Goal: Task Accomplishment & Management: Use online tool/utility

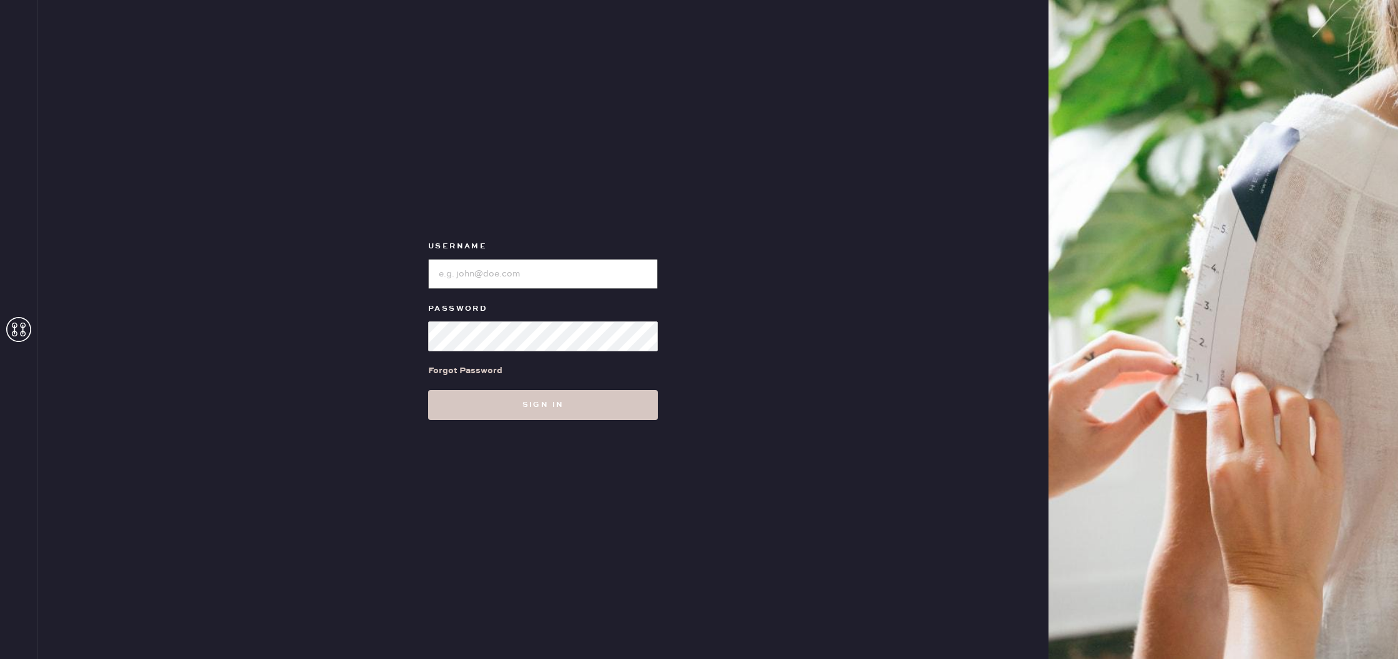
type input "reformationscottsdale"
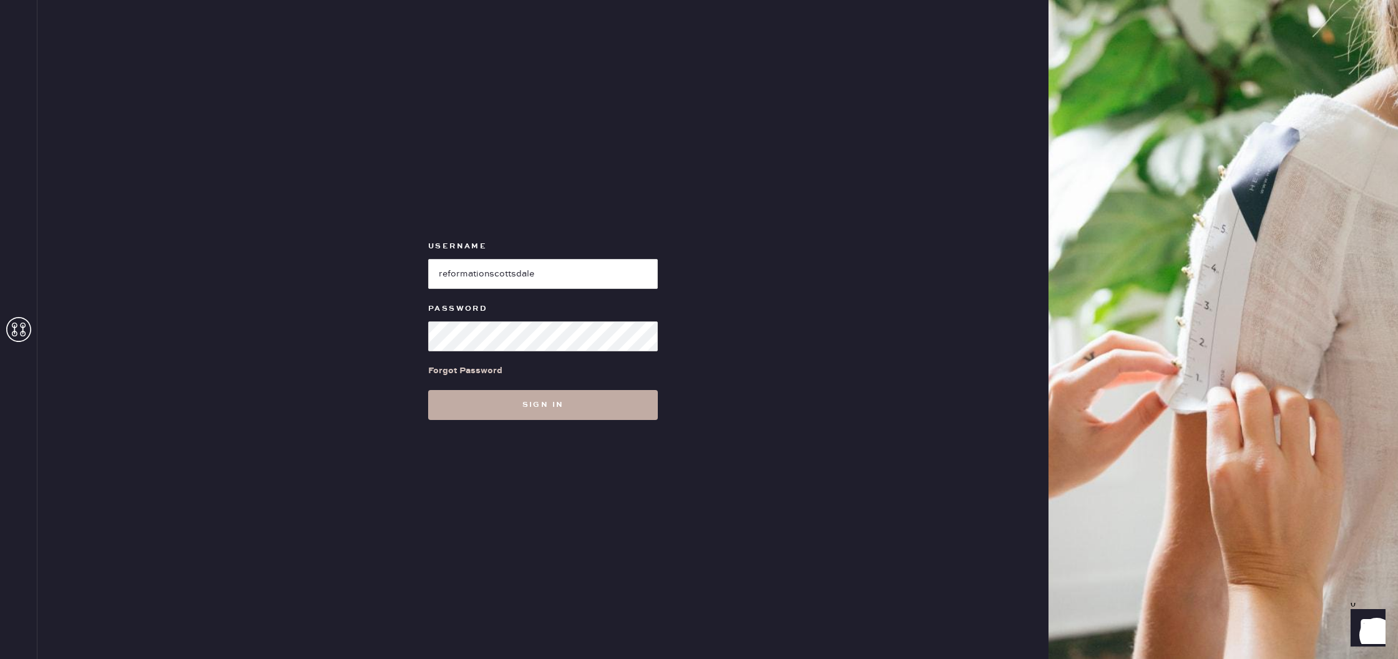
click at [560, 410] on button "Sign in" at bounding box center [543, 405] width 230 height 30
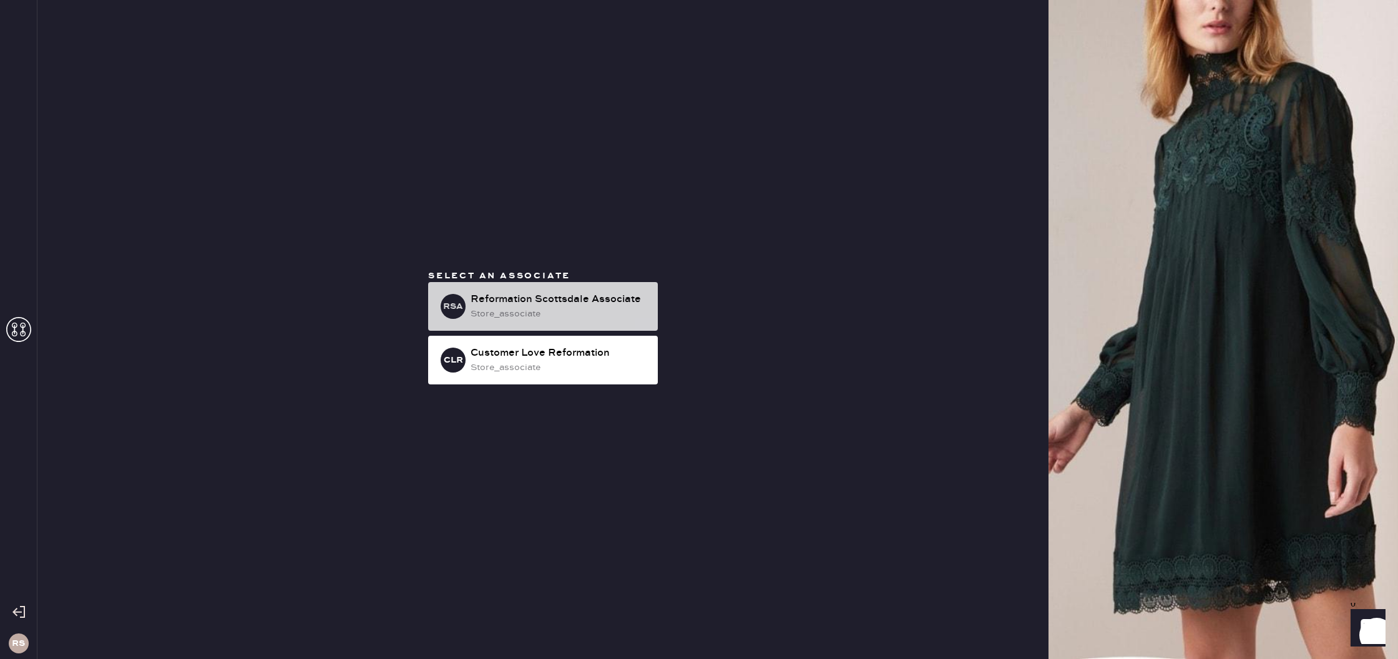
click at [529, 318] on div "store_associate" at bounding box center [559, 314] width 177 height 14
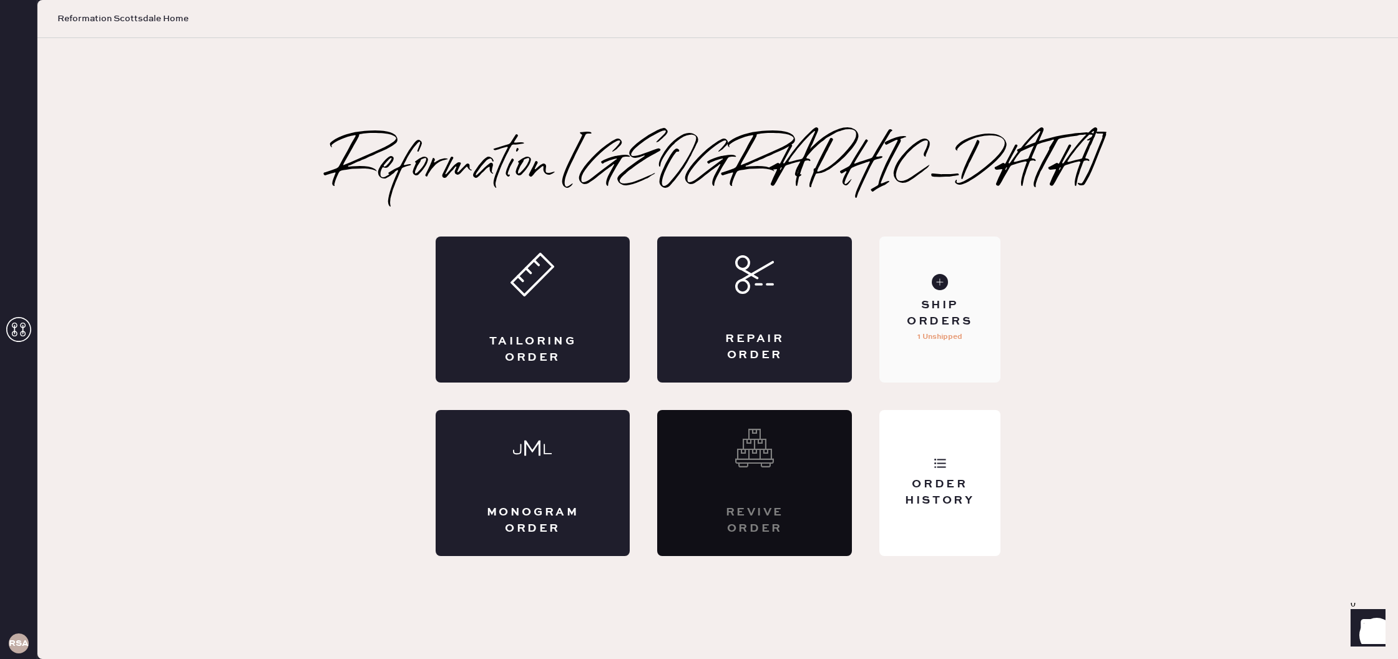
click at [929, 304] on div "Ship Orders" at bounding box center [940, 313] width 101 height 31
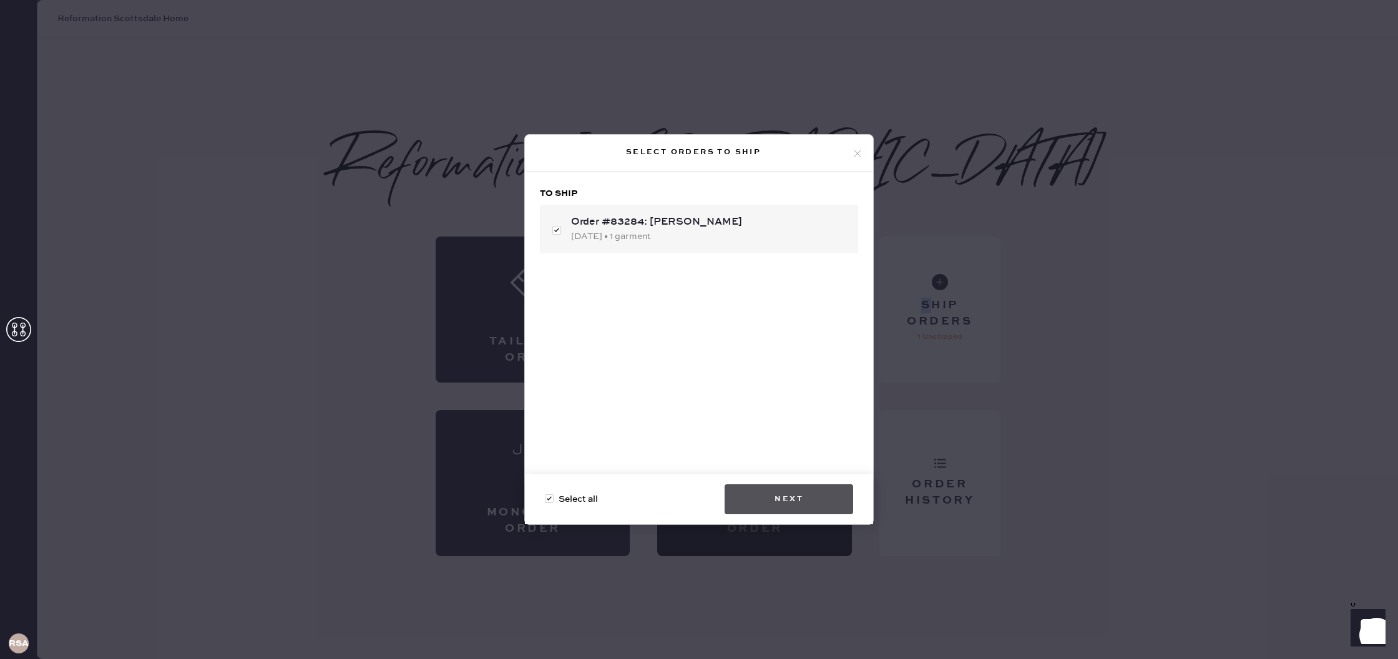
click at [813, 505] on button "Next" at bounding box center [789, 499] width 129 height 30
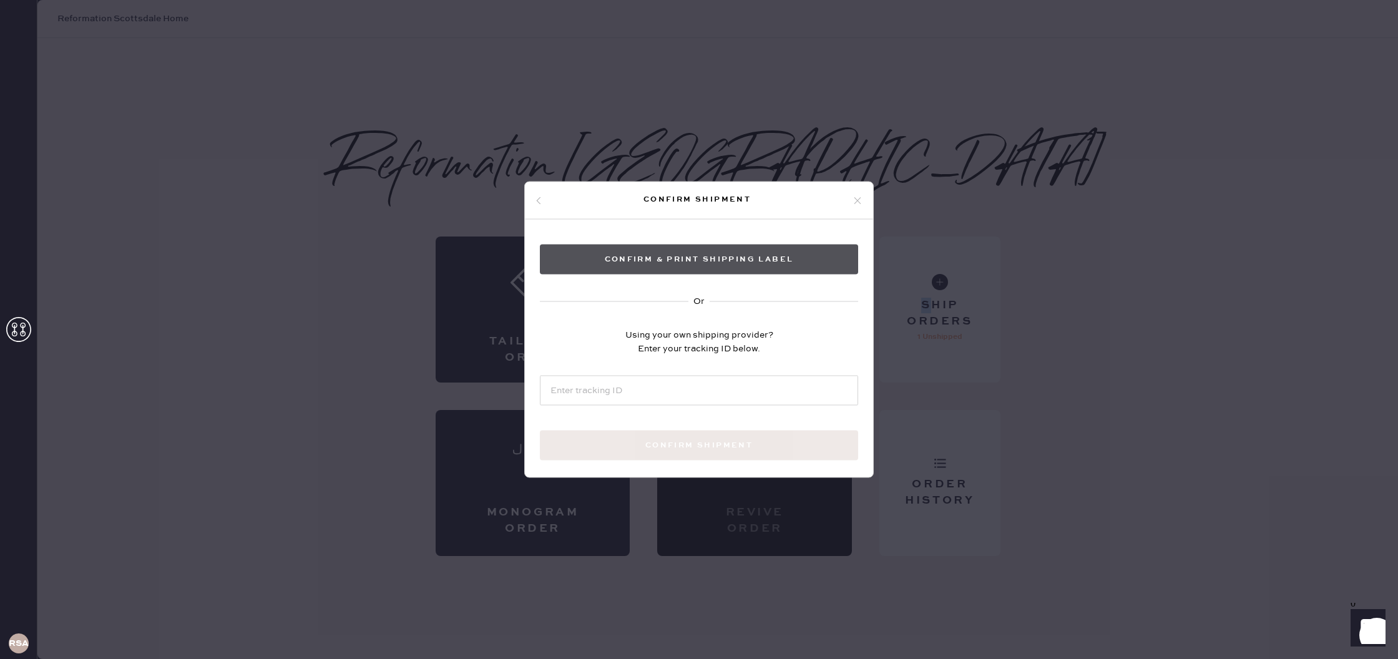
click at [706, 262] on button "Confirm & Print shipping label" at bounding box center [699, 260] width 318 height 30
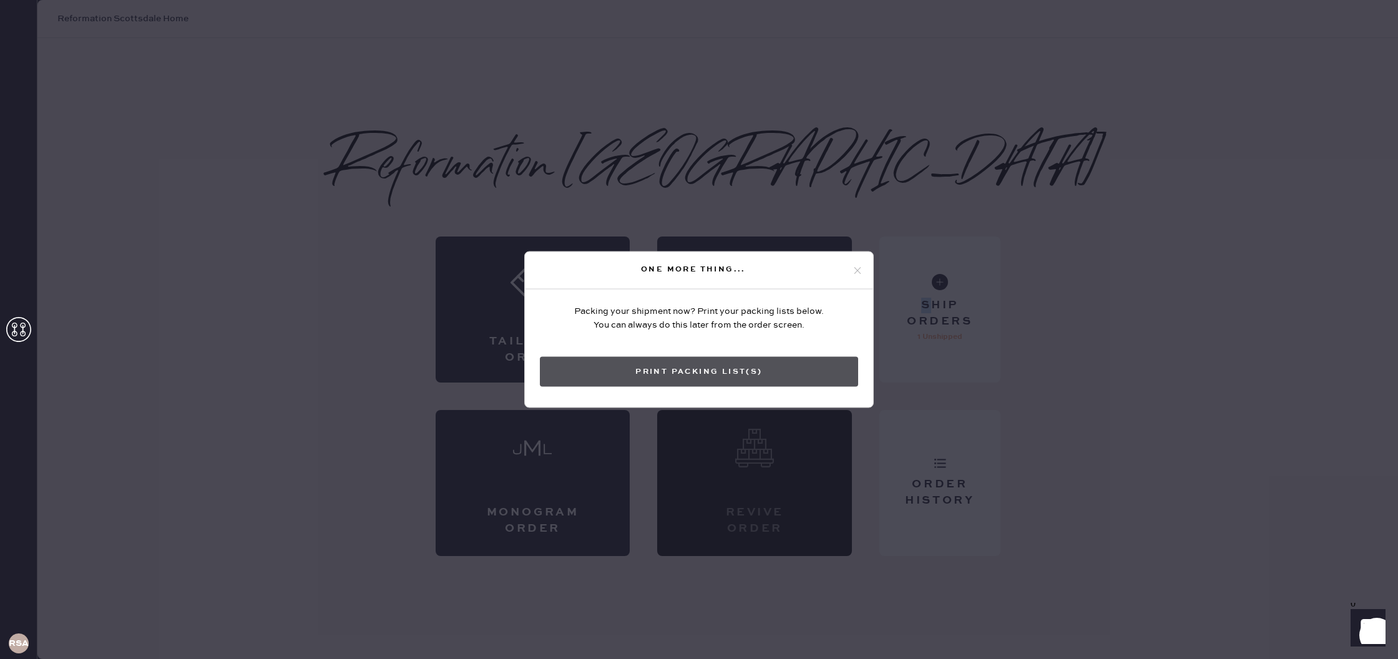
click at [831, 370] on button "Print Packing List(s)" at bounding box center [699, 372] width 318 height 30
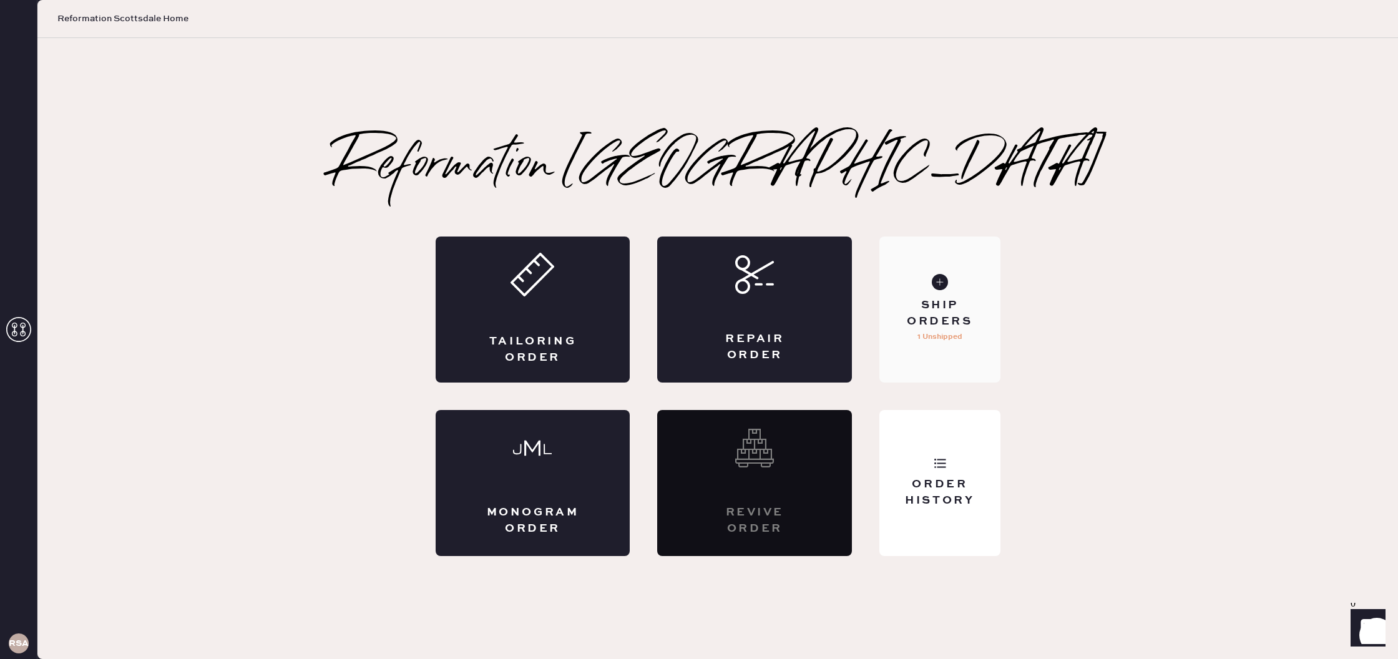
click at [937, 315] on div "Ship Orders" at bounding box center [940, 313] width 101 height 31
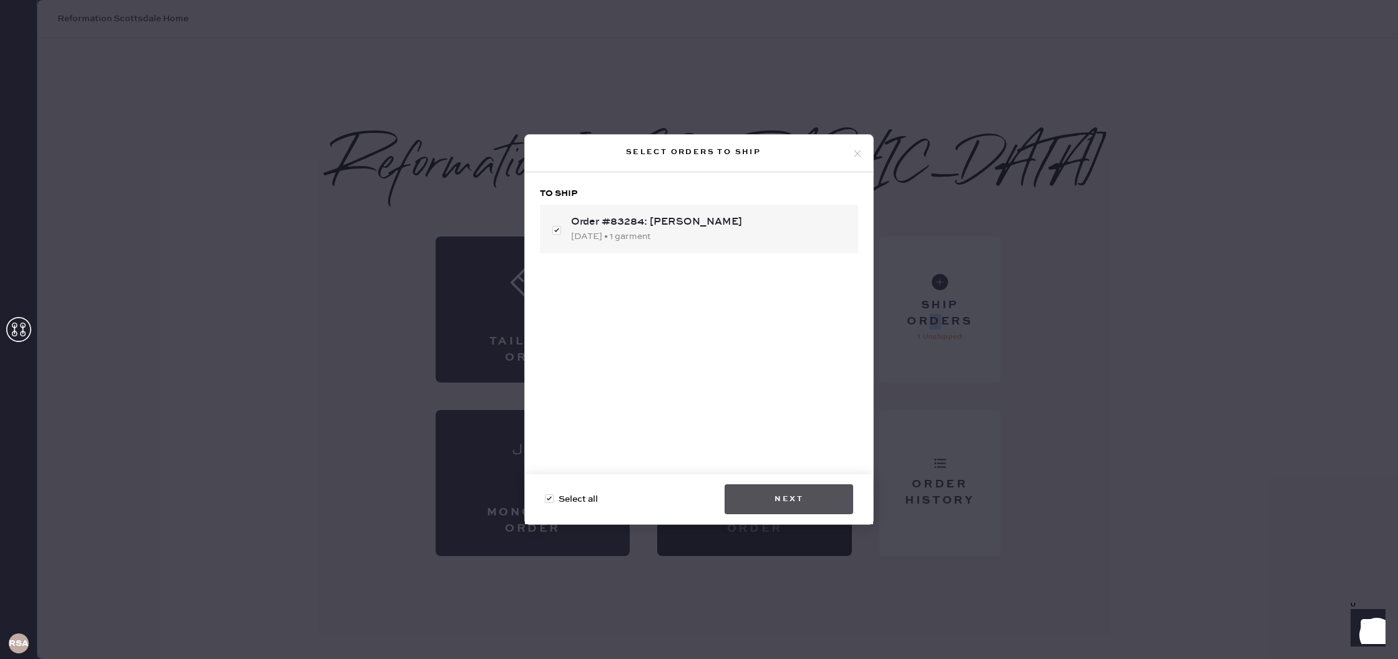
click at [789, 494] on button "Next" at bounding box center [789, 499] width 129 height 30
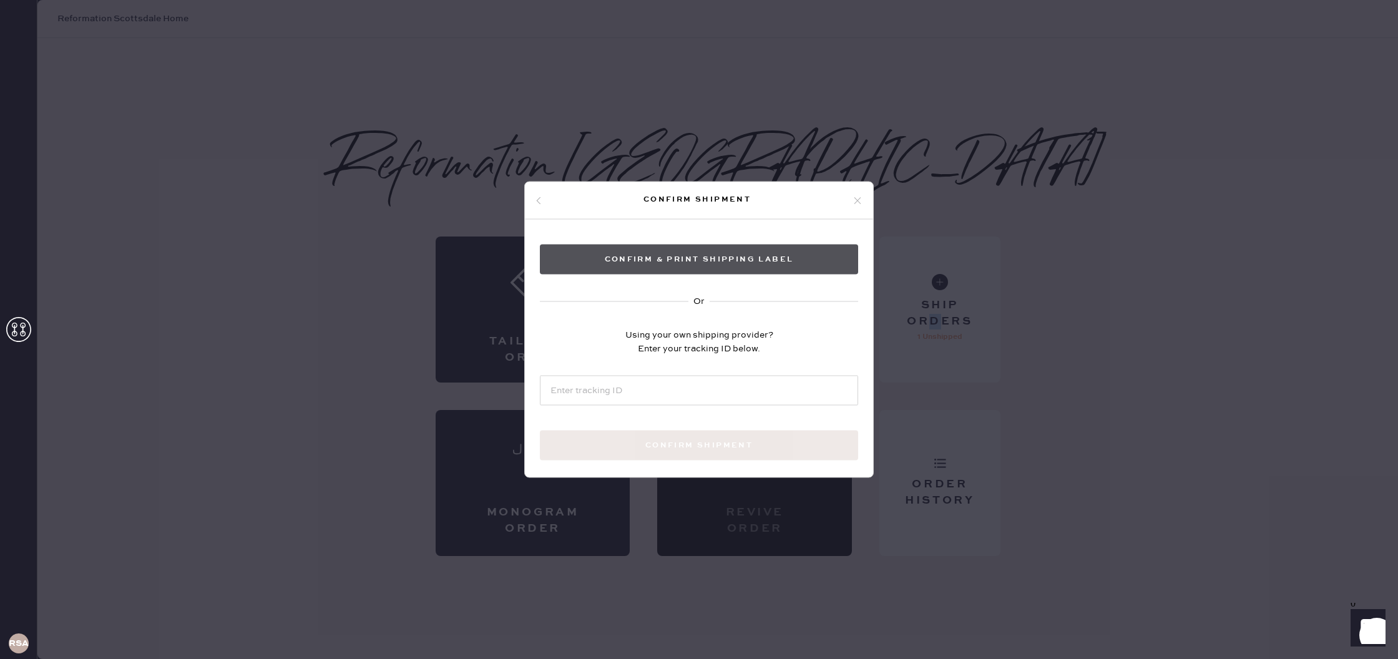
click at [742, 259] on button "Confirm & Print shipping label" at bounding box center [699, 260] width 318 height 30
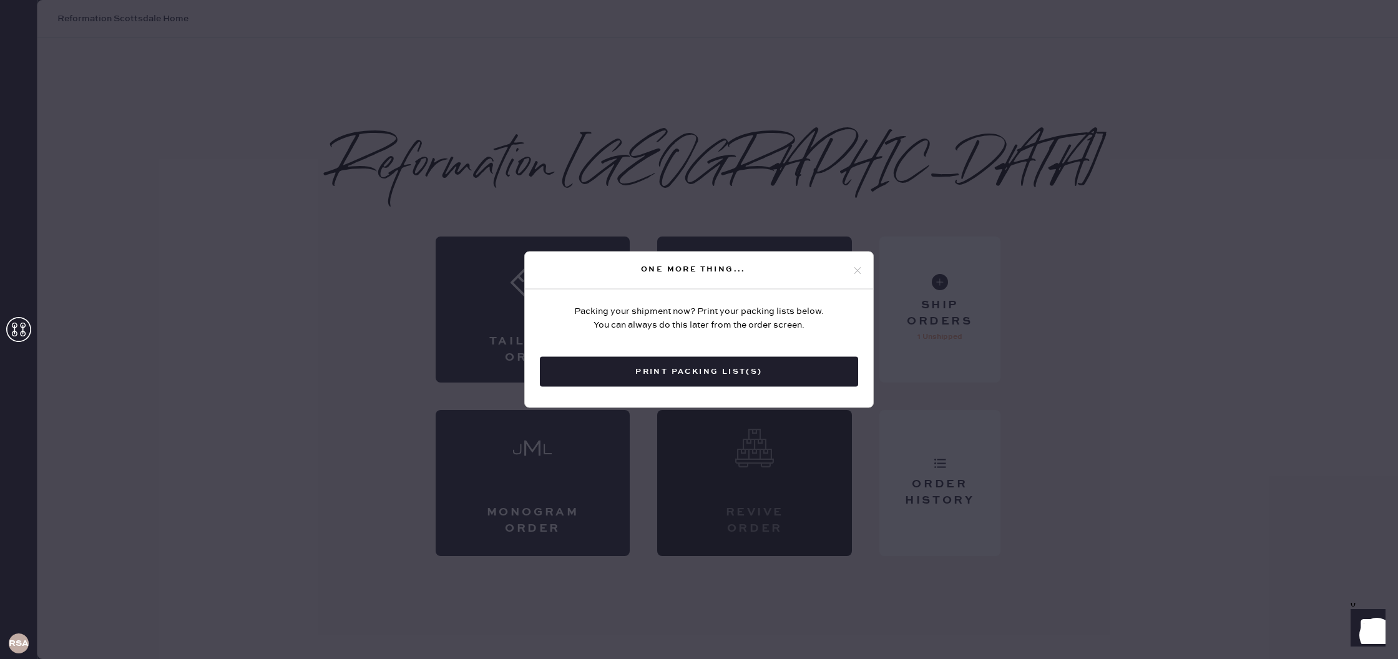
click at [858, 268] on icon at bounding box center [857, 270] width 11 height 11
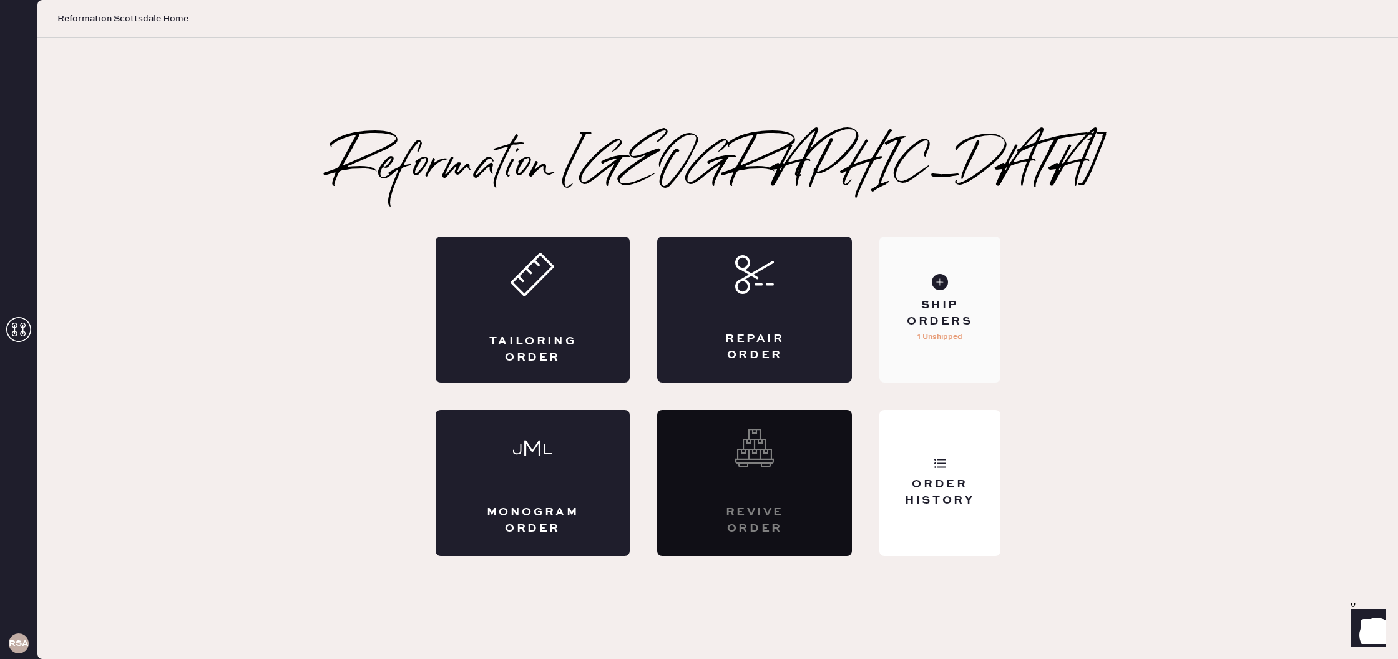
click at [965, 344] on div "Ship Orders 1 Unshipped" at bounding box center [940, 310] width 120 height 146
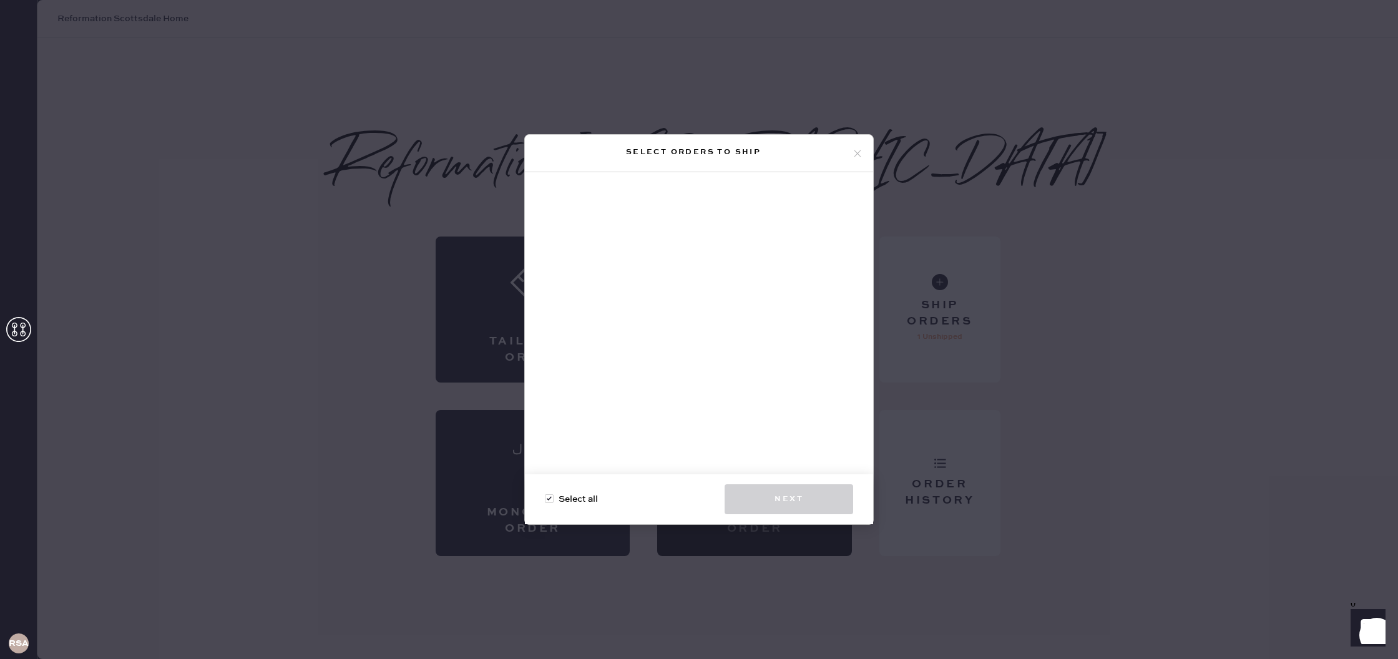
click at [699, 328] on div at bounding box center [699, 328] width 348 height 312
click at [863, 150] on icon at bounding box center [857, 153] width 11 height 11
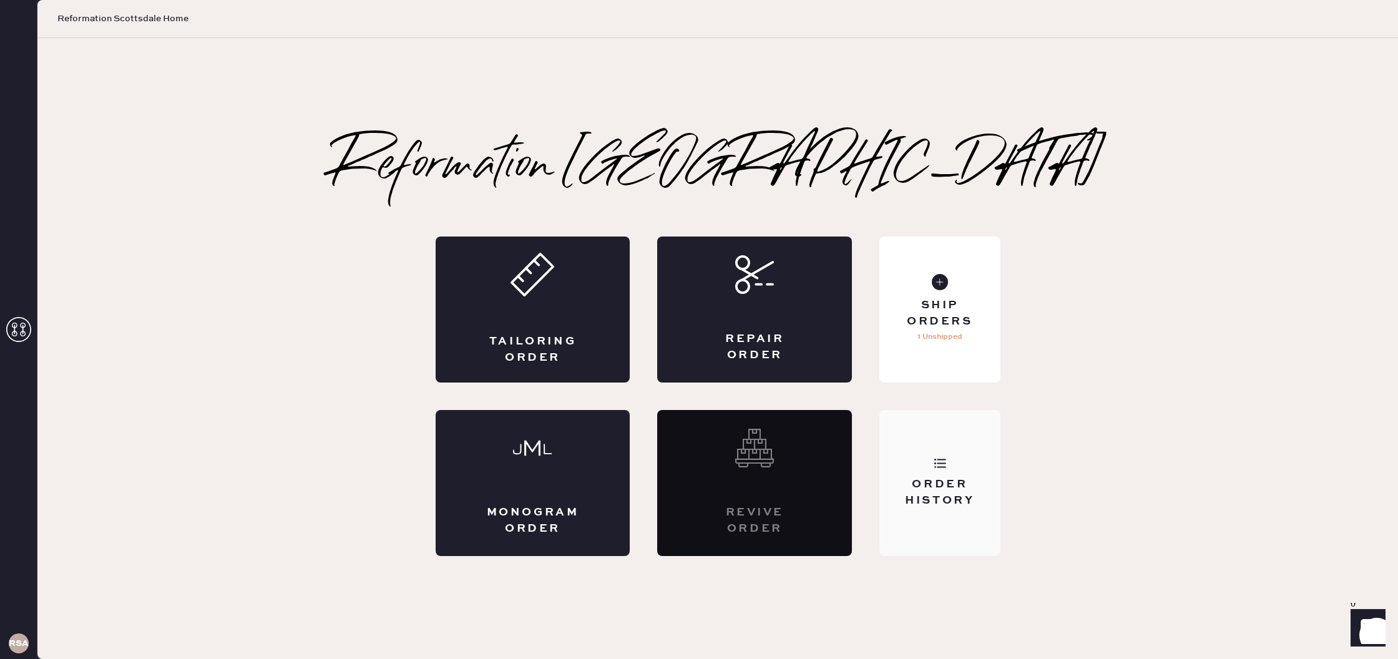
drag, startPoint x: 960, startPoint y: 438, endPoint x: 954, endPoint y: 433, distance: 8.0
click at [960, 437] on div "Order History" at bounding box center [940, 483] width 120 height 146
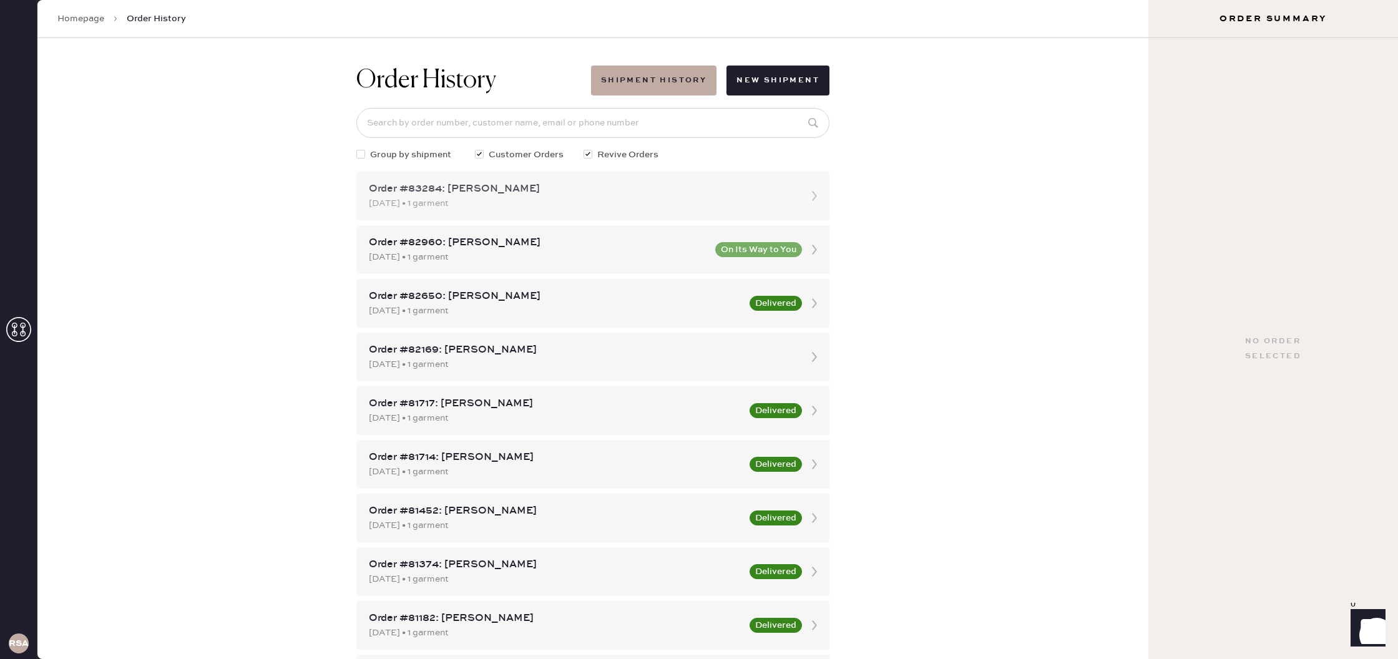
click at [803, 198] on div "Order #83284: [PERSON_NAME] [DATE] • 1 garment" at bounding box center [592, 196] width 473 height 49
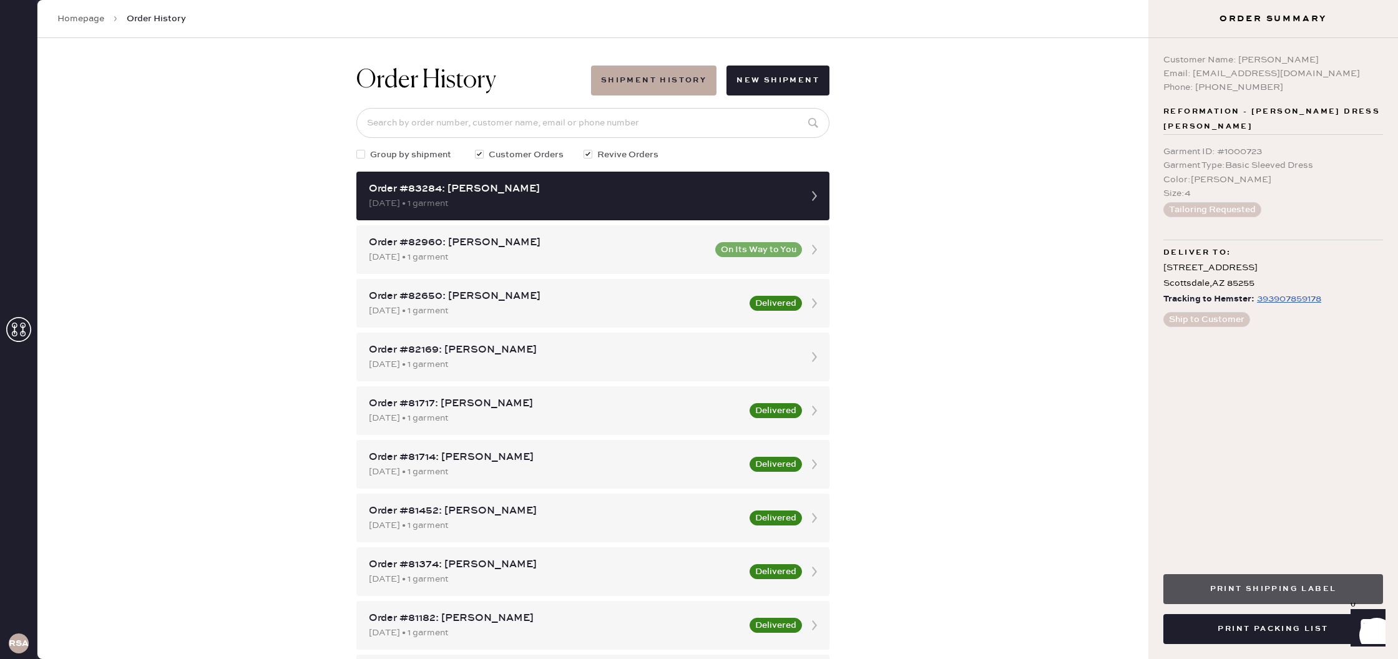
click at [1249, 582] on button "Print Shipping Label" at bounding box center [1274, 589] width 220 height 30
click at [89, 13] on link "Homepage" at bounding box center [80, 18] width 47 height 12
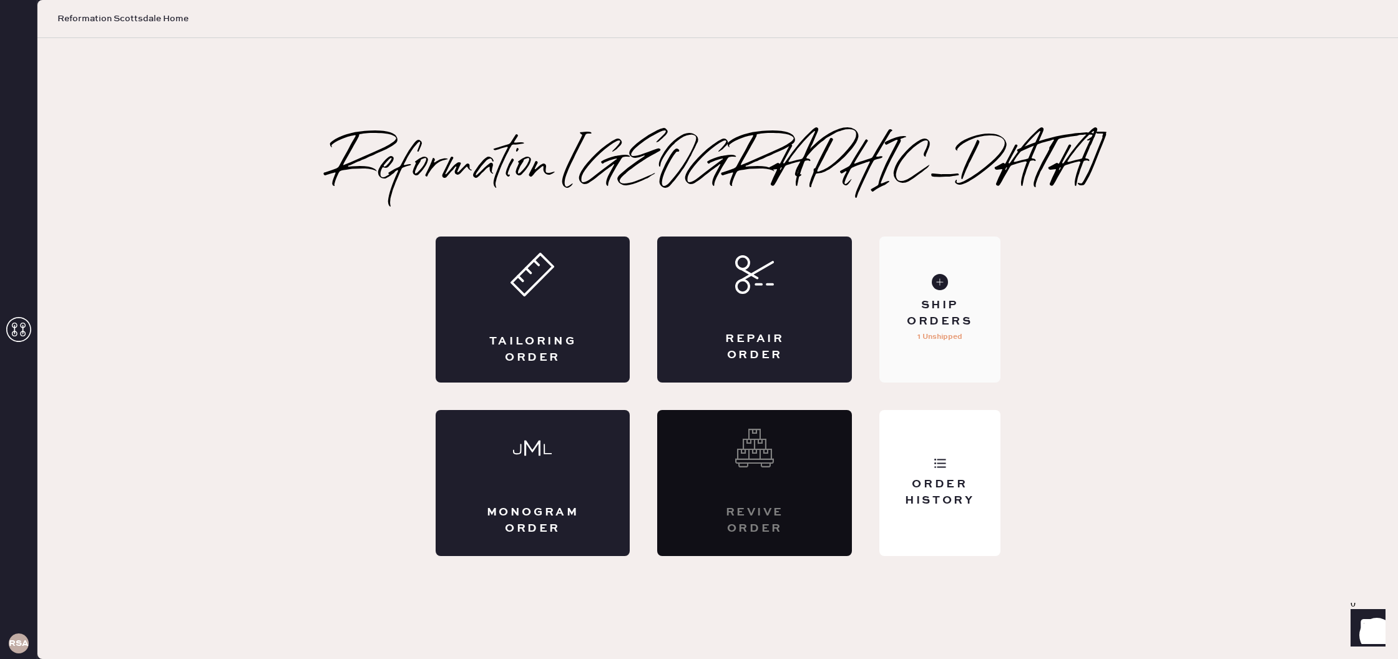
click at [931, 278] on div "Ship Orders 1 Unshipped" at bounding box center [940, 310] width 120 height 146
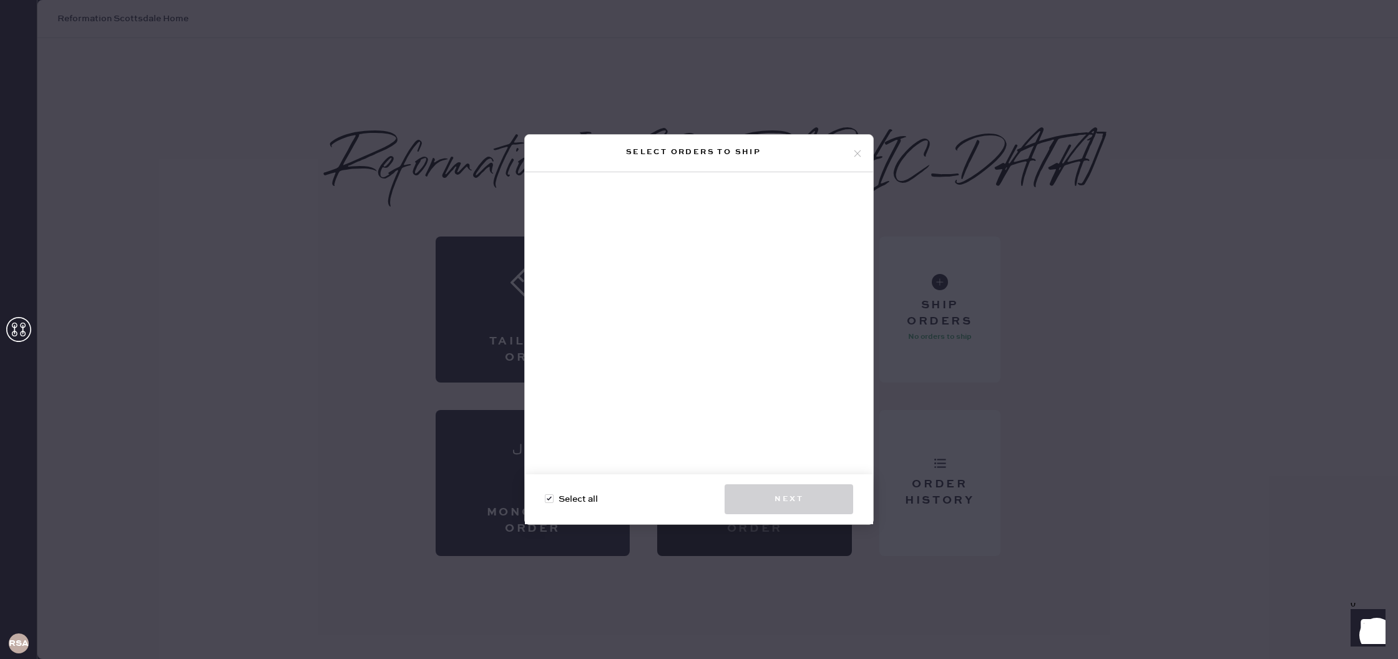
click at [853, 150] on icon at bounding box center [857, 153] width 11 height 11
